Goal: Task Accomplishment & Management: Use online tool/utility

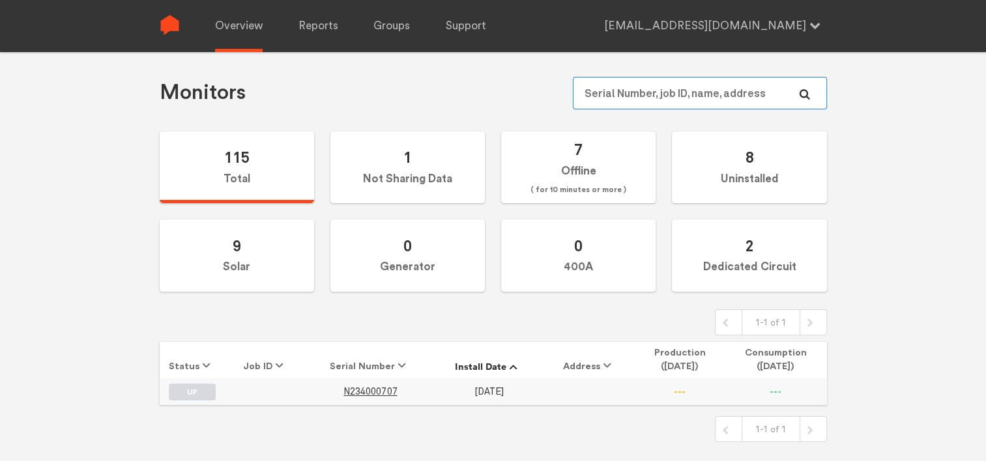
scroll to position [52, 0]
click at [320, 29] on link "Reports" at bounding box center [319, 26] width 40 height 52
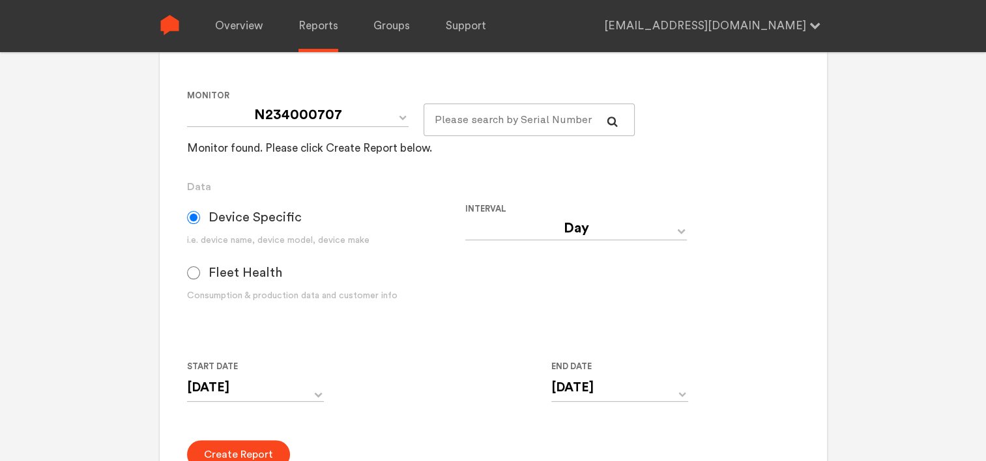
scroll to position [248, 0]
click at [587, 224] on select "Day Year Month Week Hour 30 Minute 15 Minute 5 Minute Minute" at bounding box center [576, 227] width 222 height 23
select select "Minute"
click at [465, 216] on select "Day Year Month Week Hour 30 Minute 15 Minute 5 Minute Minute" at bounding box center [576, 227] width 222 height 23
type input "[DATE] 12:00 AM"
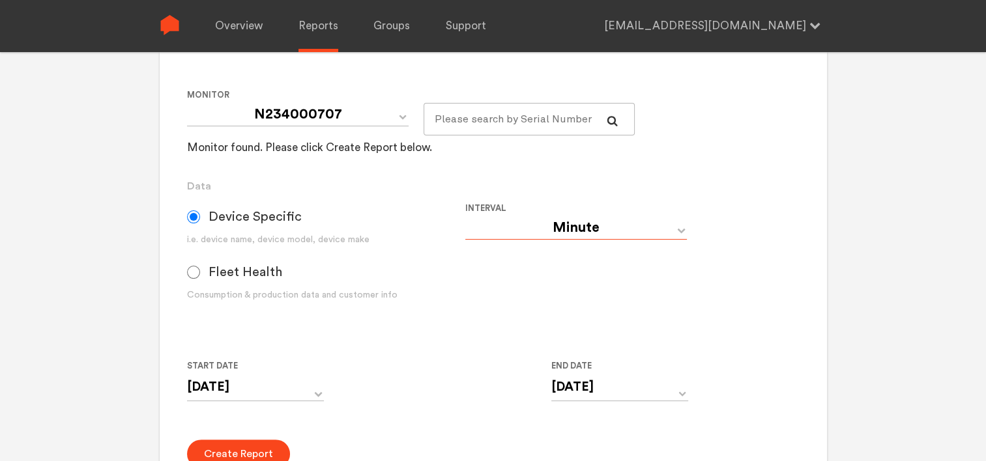
type input "[DATE] 11:59 PM"
click at [315, 386] on input "[DATE] 12:00 AM" at bounding box center [255, 387] width 137 height 27
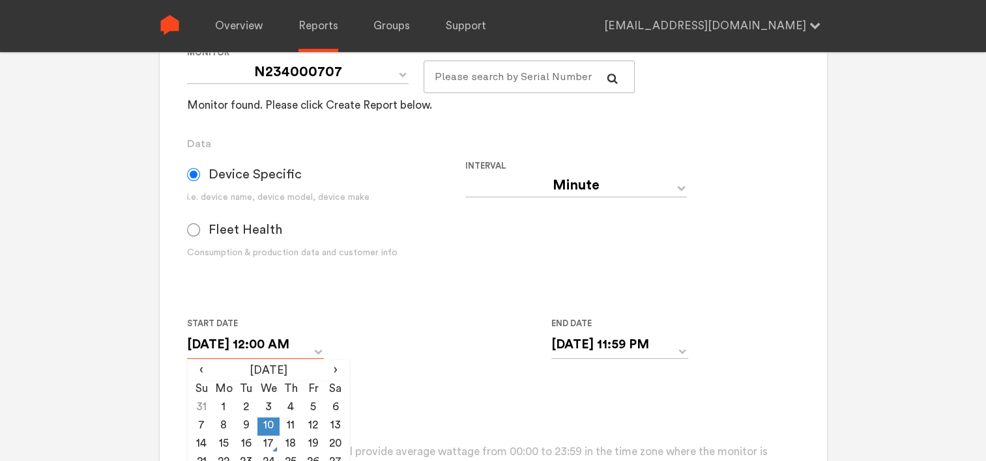
scroll to position [313, 0]
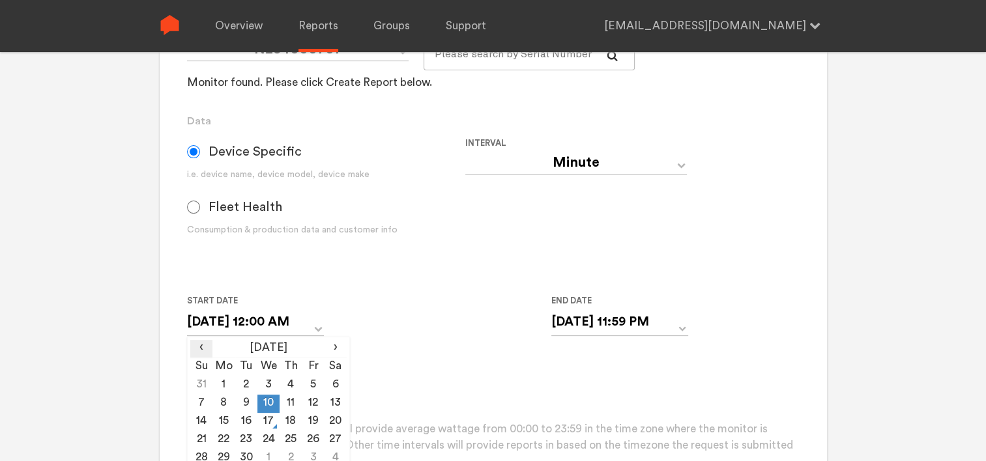
click at [196, 345] on span "‹" at bounding box center [201, 348] width 22 height 16
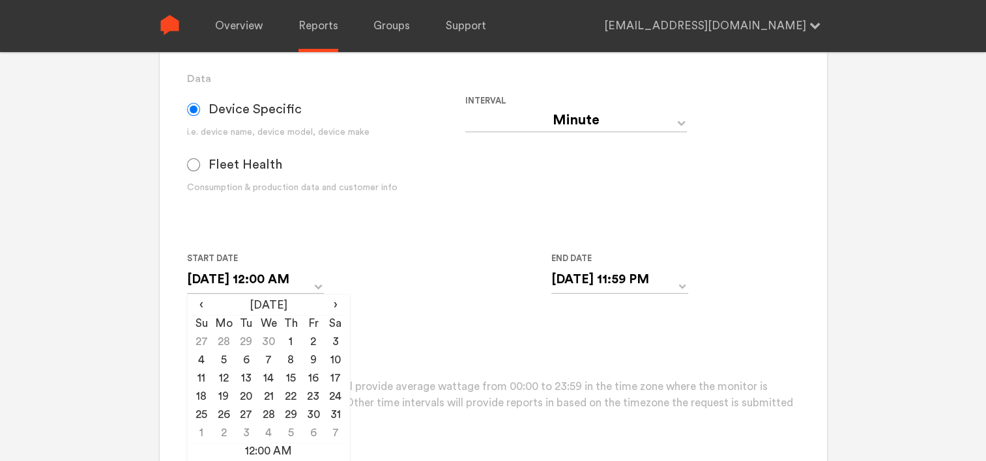
scroll to position [378, 0]
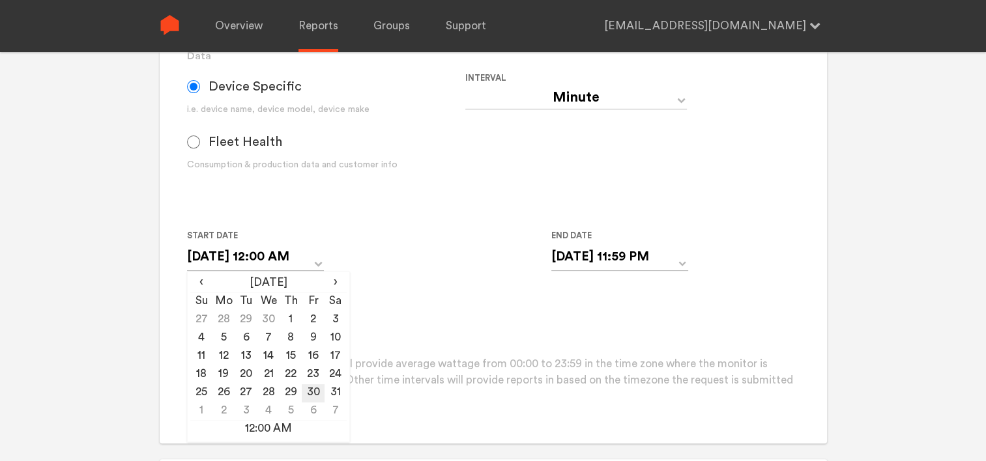
click at [314, 390] on td "30" at bounding box center [313, 394] width 22 height 18
type input "[DATE] 12:00 AM"
click at [413, 325] on div "Create Report Please note that daily reports will provide average wattage from …" at bounding box center [493, 357] width 612 height 95
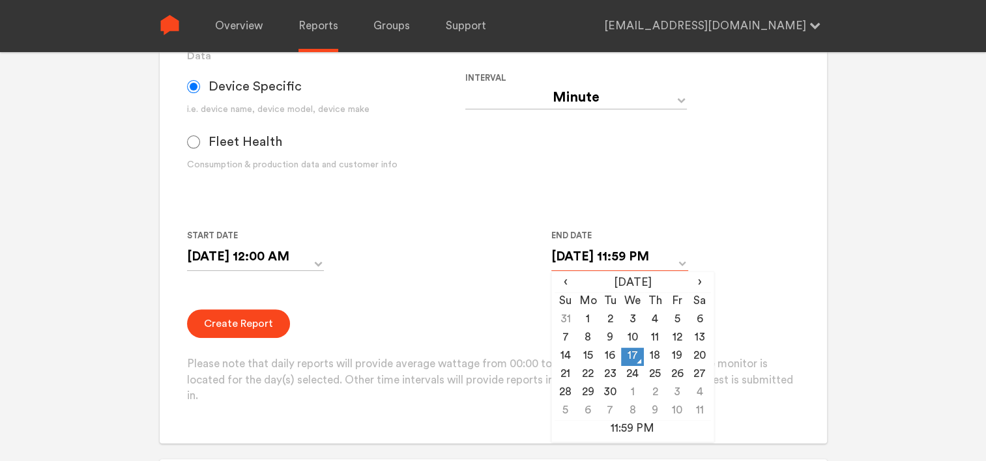
click at [678, 254] on input "[DATE] 11:59 PM" at bounding box center [619, 257] width 137 height 27
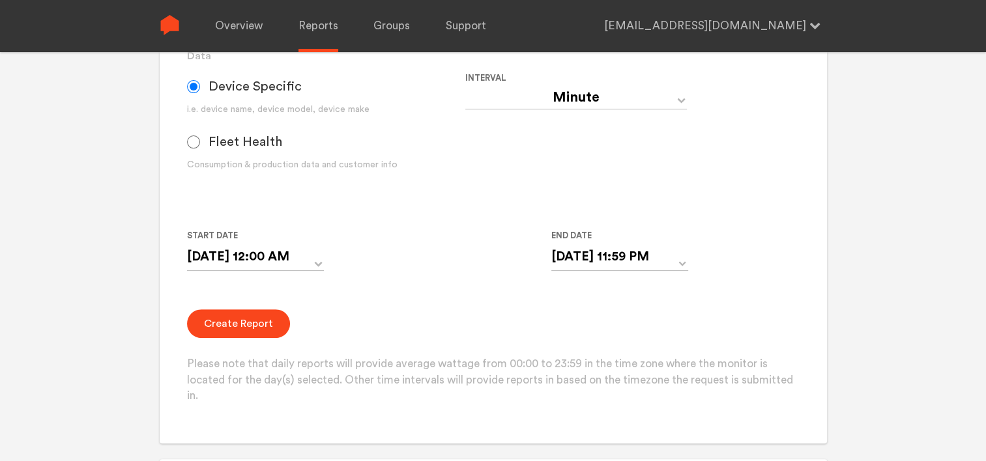
click at [467, 248] on div "Start Date [DATE] 12:00 AM ‹ [DATE] › Su Mo Tu We Th Fr Sa 27 28 29 30 1 2 3 4 …" at bounding box center [465, 257] width 557 height 59
click at [237, 327] on button "Create Report" at bounding box center [238, 324] width 103 height 29
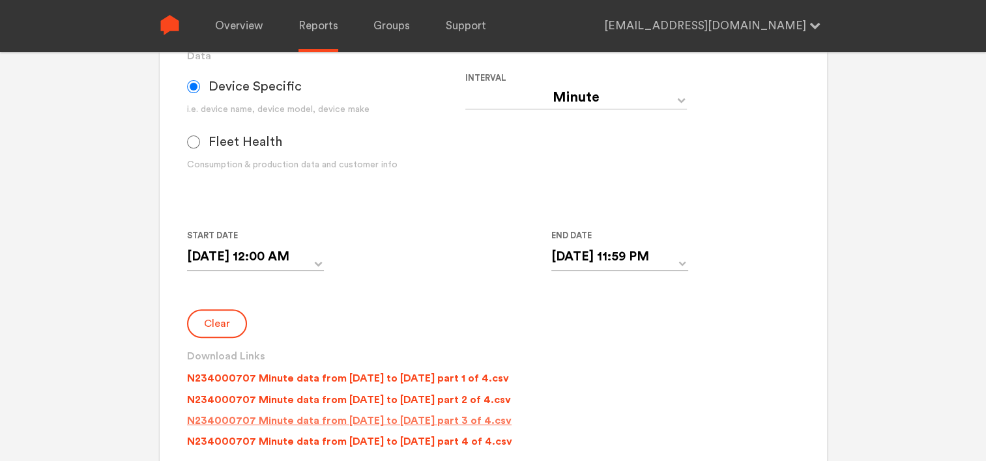
scroll to position [443, 0]
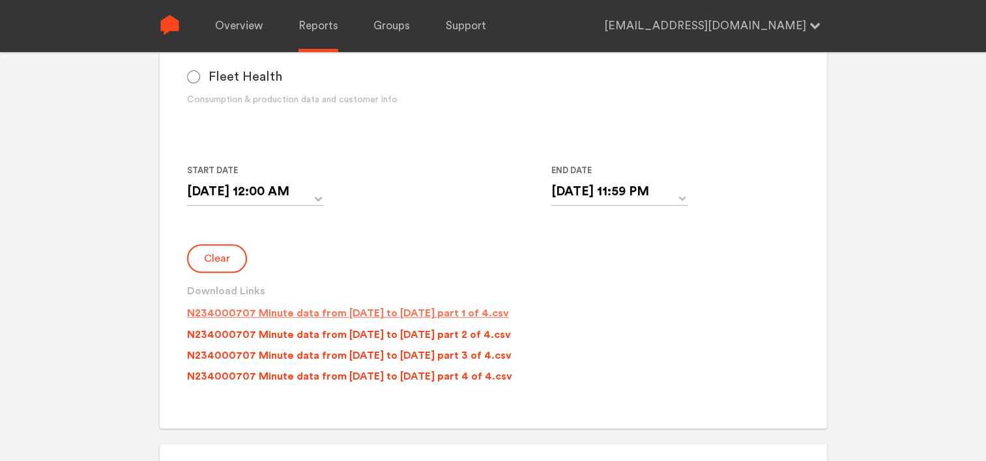
click at [353, 315] on p "N234000707 Minute data from [DATE] to [DATE] part 1 of 4.csv" at bounding box center [348, 314] width 322 height 16
click at [366, 331] on p "N234000707 Minute data from [DATE] to [DATE] part 2 of 4.csv" at bounding box center [349, 335] width 324 height 16
click at [370, 355] on p "N234000707 Minute data from [DATE] to [DATE] part 3 of 4.csv" at bounding box center [349, 356] width 325 height 16
click at [370, 375] on p "N234000707 Minute data from [DATE] to [DATE] part 4 of 4.csv" at bounding box center [349, 377] width 325 height 16
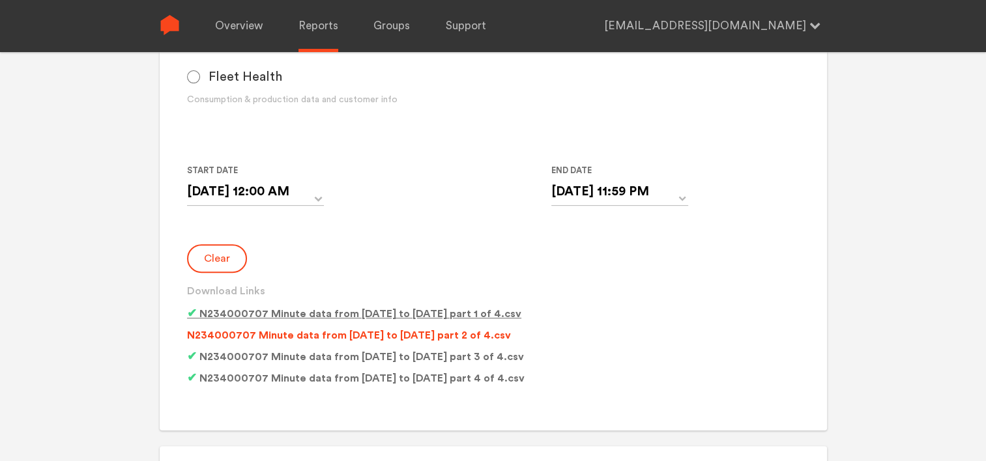
click at [392, 312] on p "N234000707 Minute data from [DATE] to [DATE] part 1 of 4.csv" at bounding box center [354, 314] width 334 height 16
click at [385, 336] on p "N234000707 Minute data from [DATE] to [DATE] part 2 of 4.csv" at bounding box center [349, 336] width 324 height 16
